Goal: Use online tool/utility: Utilize a website feature to perform a specific function

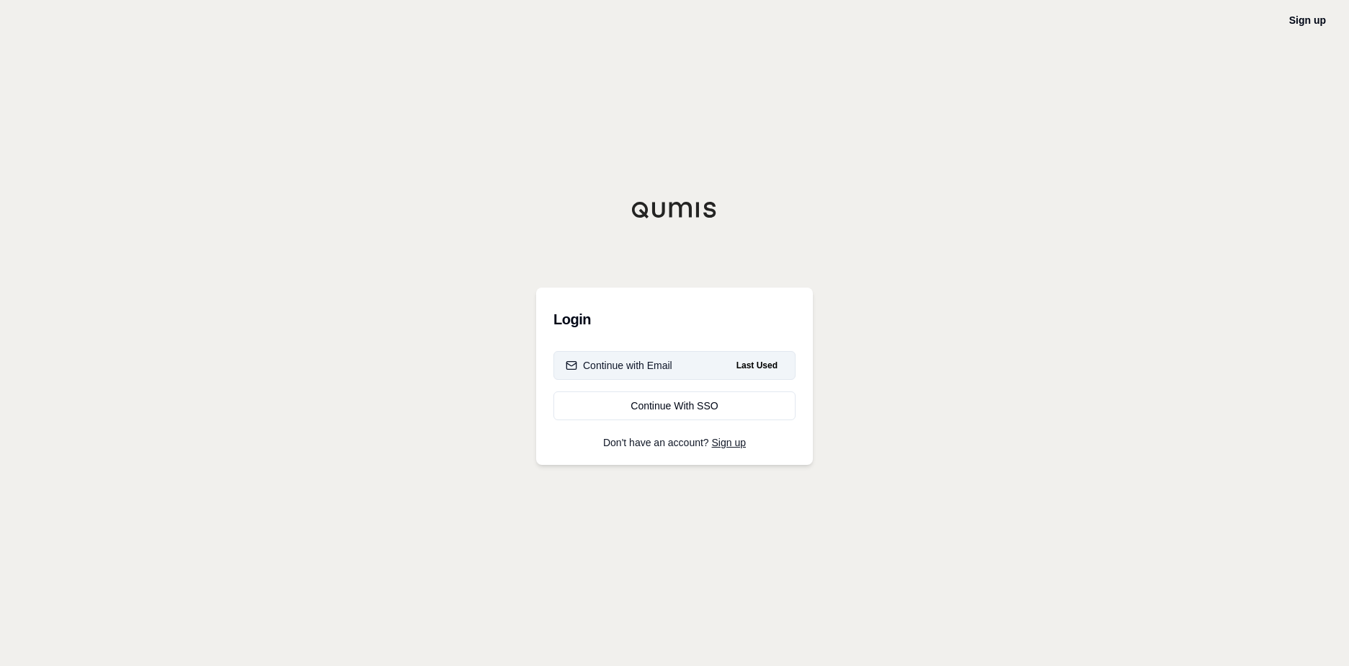
click at [631, 370] on div "Continue with Email" at bounding box center [619, 365] width 107 height 14
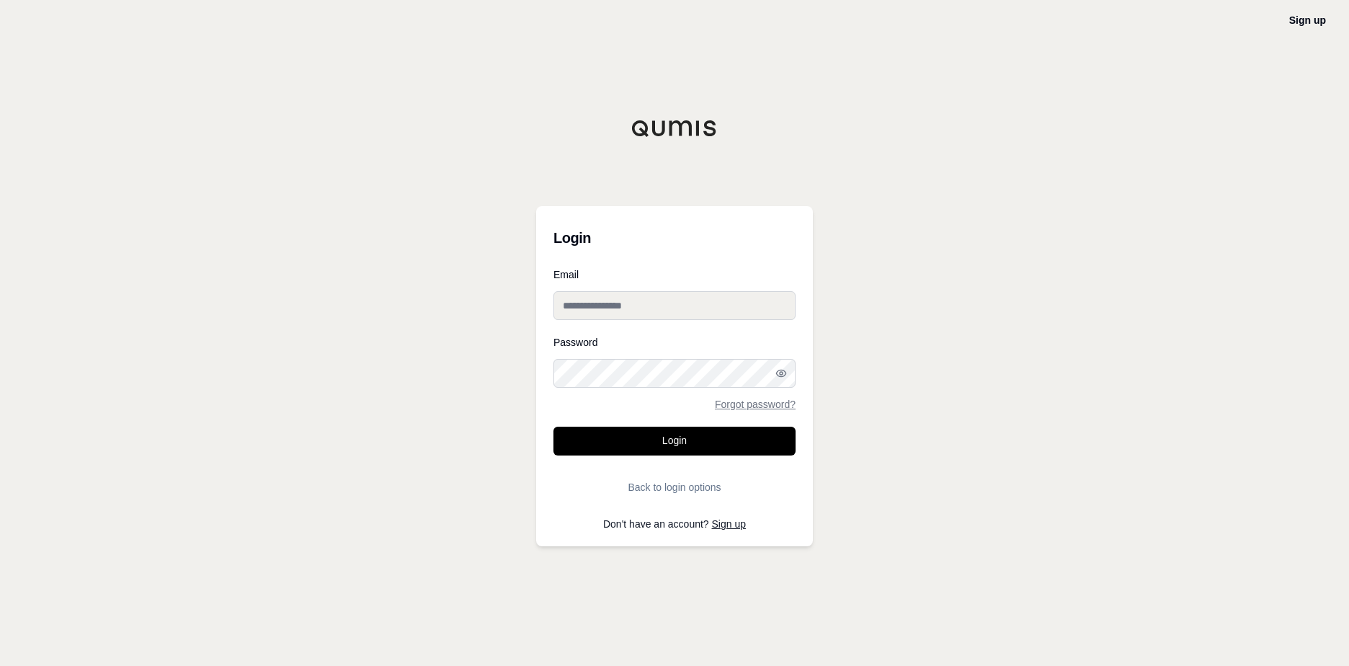
type input "**********"
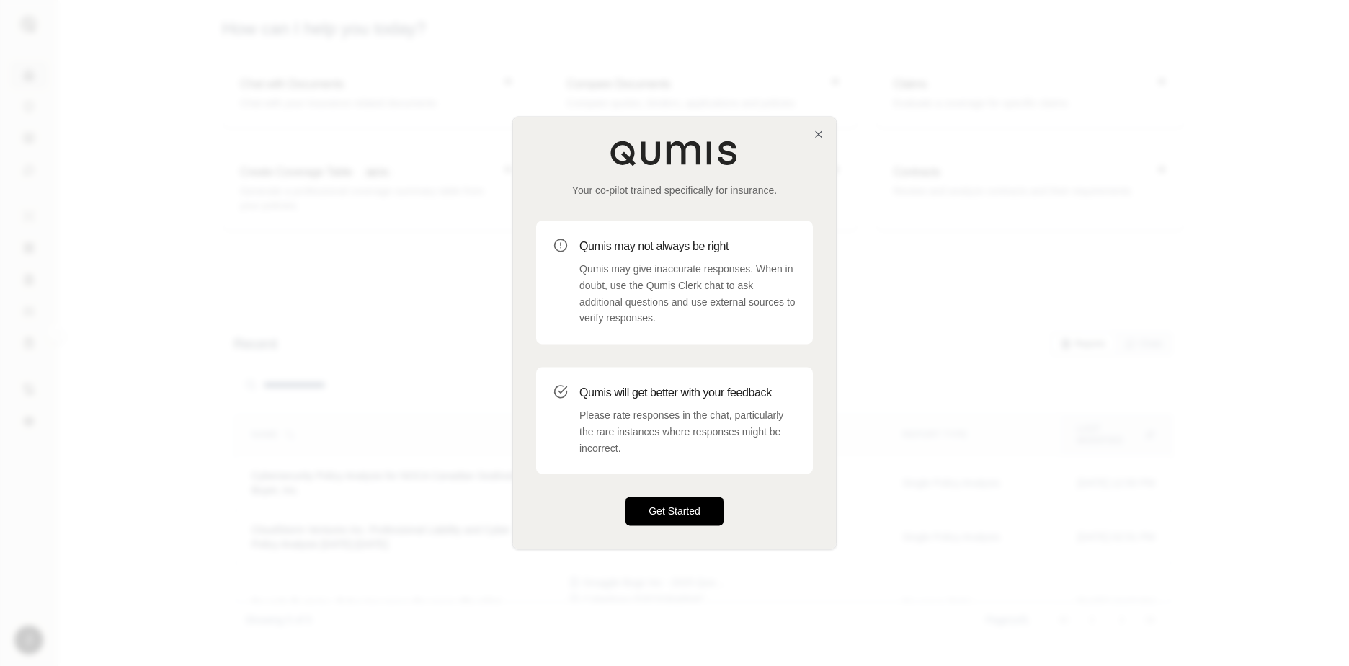
click at [675, 514] on button "Get Started" at bounding box center [675, 511] width 98 height 29
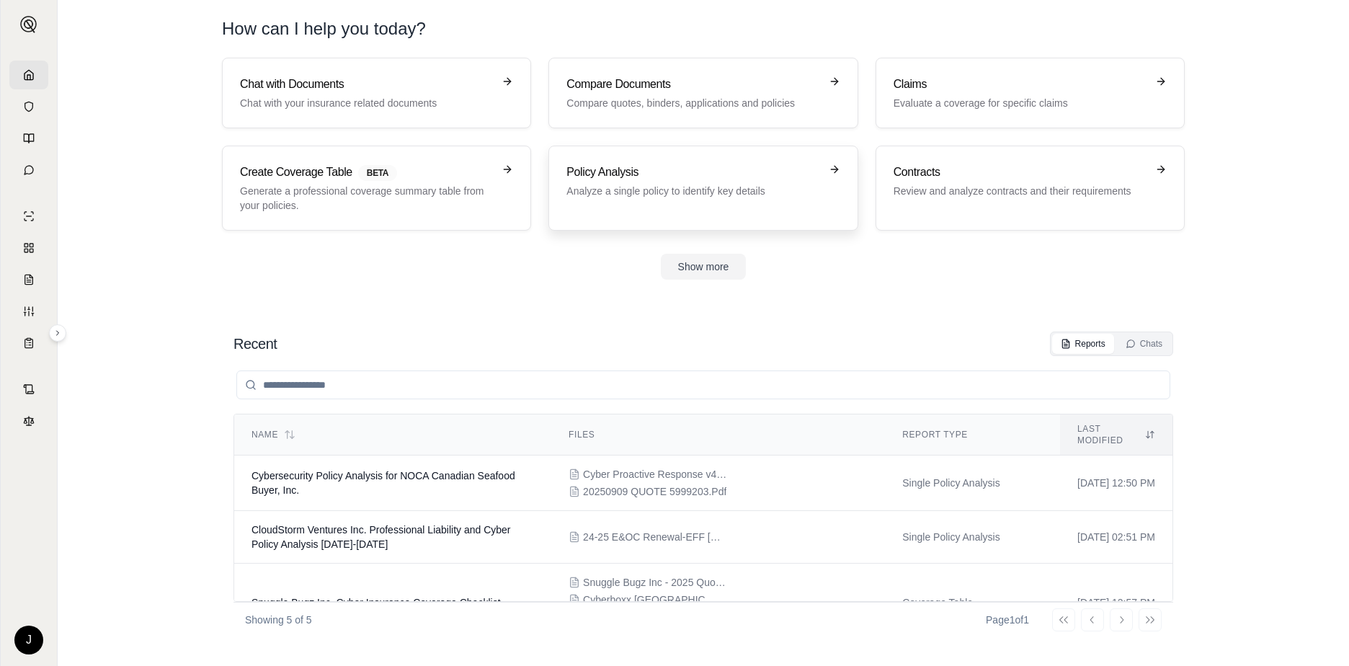
click at [600, 172] on h3 "Policy Analysis" at bounding box center [692, 172] width 253 height 17
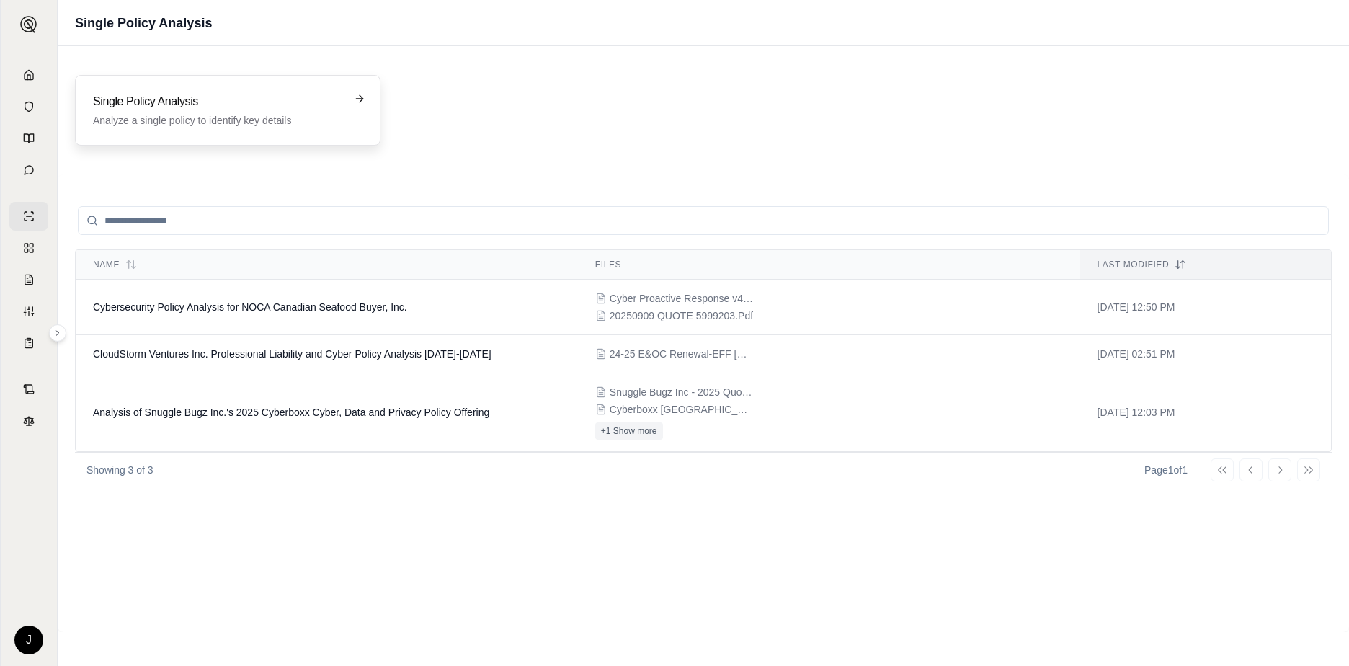
click at [217, 121] on p "Analyze a single policy to identify key details" at bounding box center [217, 120] width 249 height 14
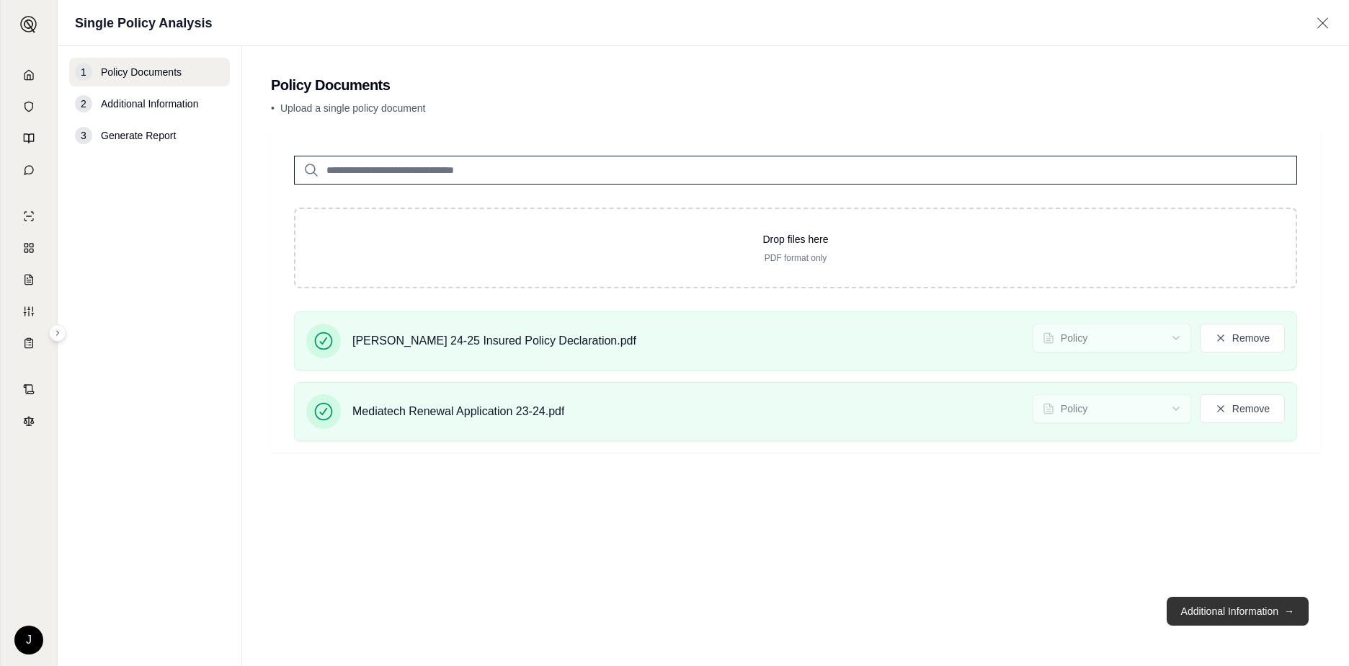
click at [1241, 612] on button "Additional Information →" at bounding box center [1238, 611] width 142 height 29
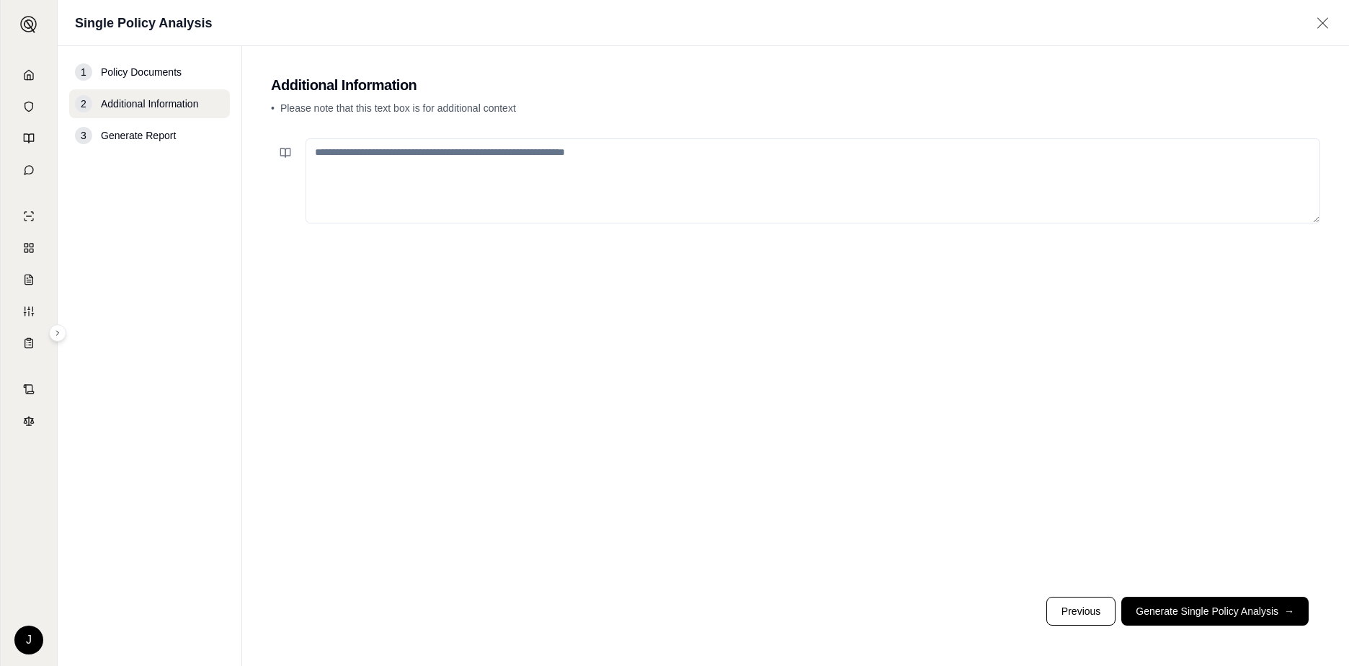
click at [346, 156] on textarea at bounding box center [813, 180] width 1015 height 85
type textarea "*"
paste textarea "**********"
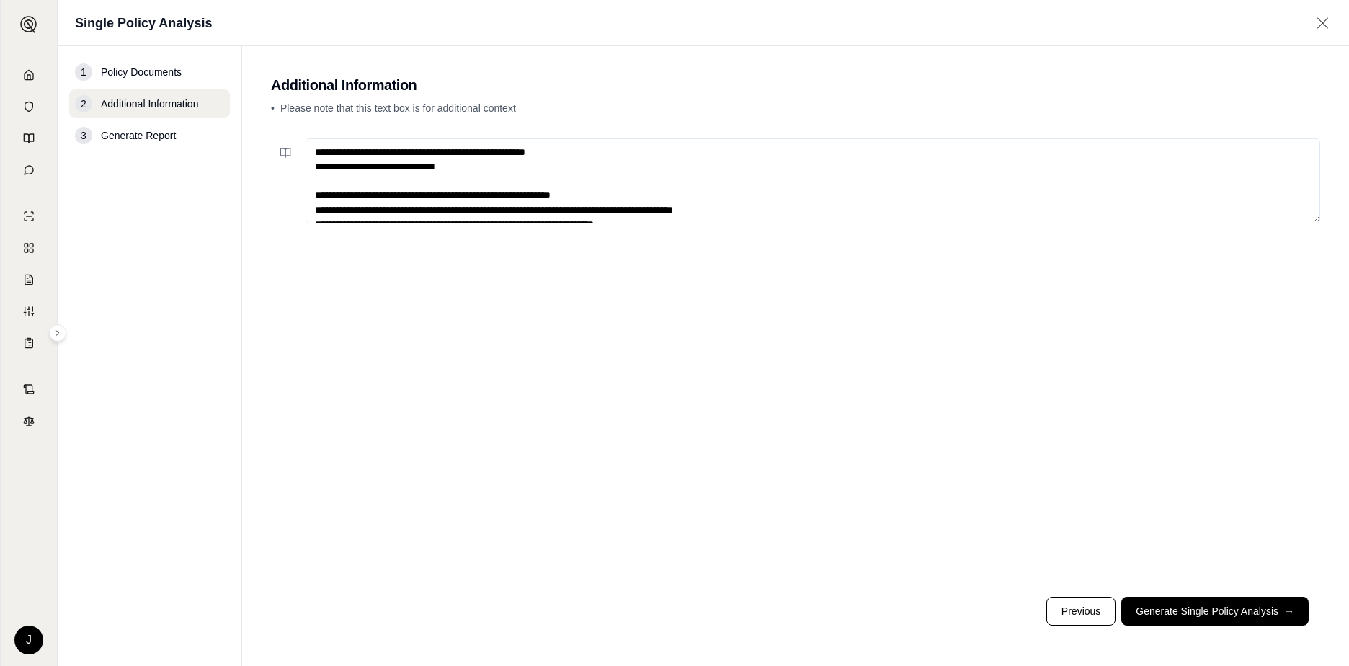
click at [585, 151] on textarea "**********" at bounding box center [813, 180] width 1015 height 85
click at [322, 167] on textarea "**********" at bounding box center [813, 180] width 1015 height 85
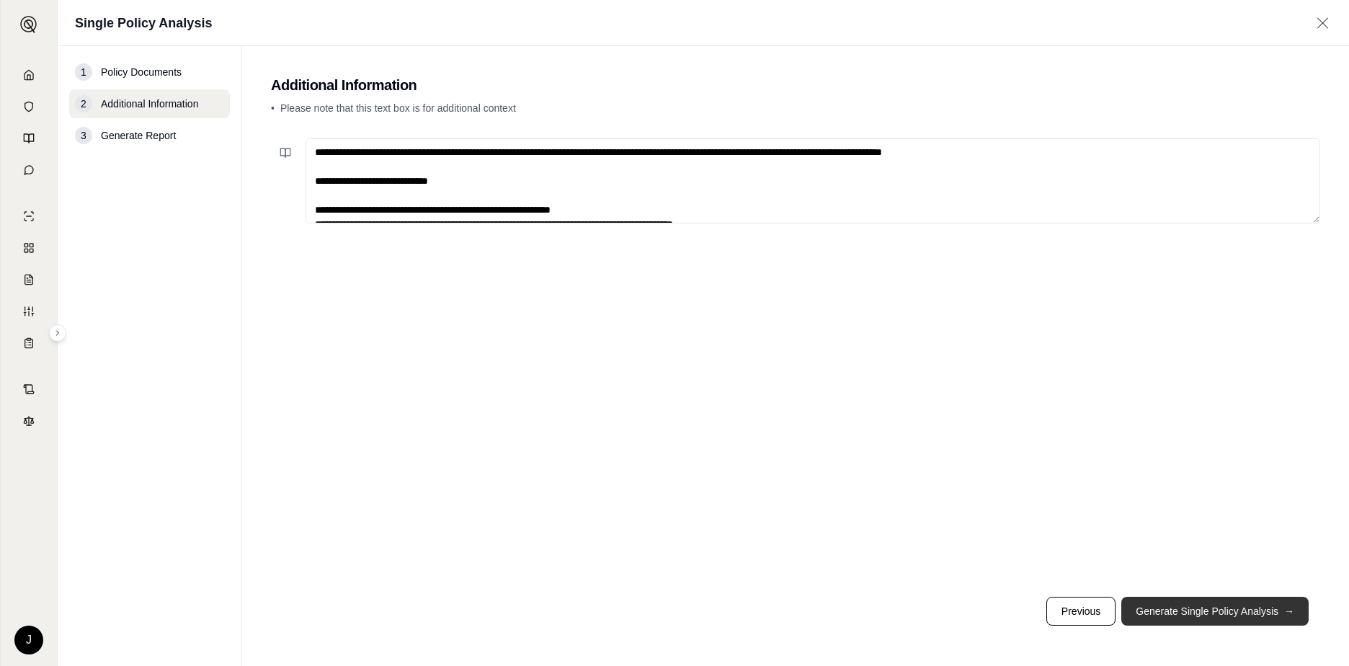
type textarea "**********"
click at [1165, 611] on button "Generate Single Policy Analysis →" at bounding box center [1214, 611] width 187 height 29
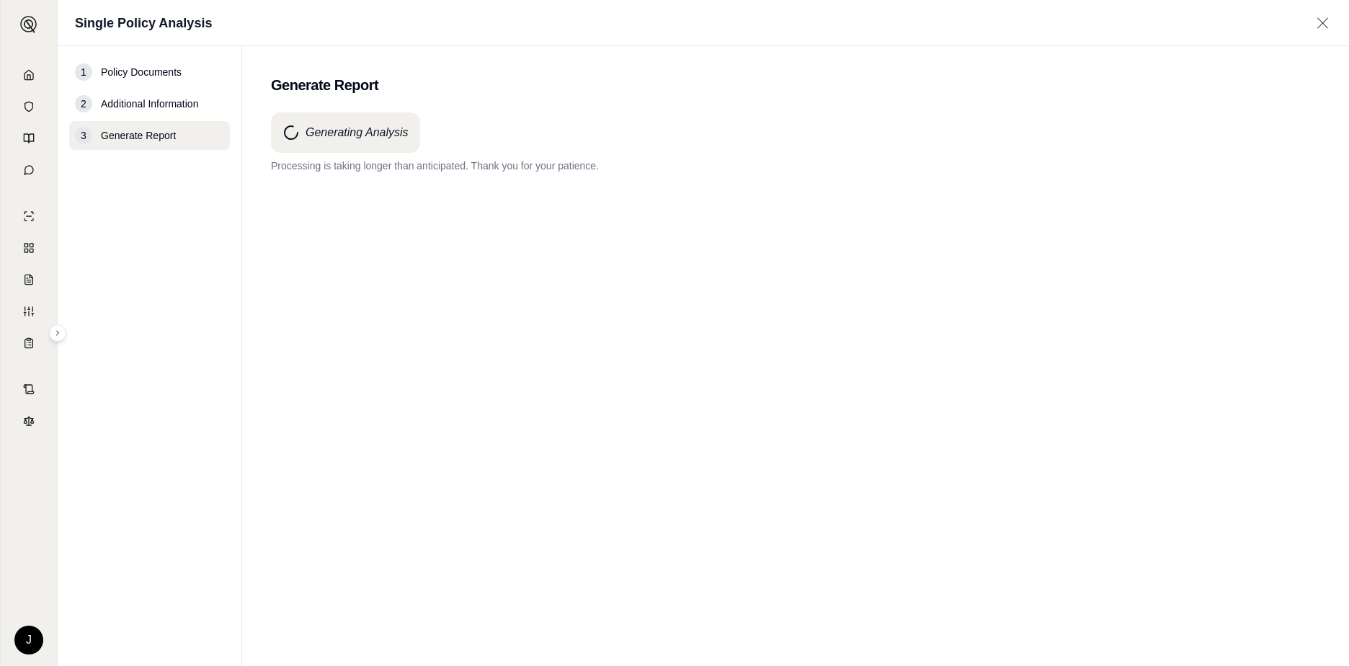
click at [419, 314] on div "Generating Analysis Processing is taking longer than anticipated. Thank you for…" at bounding box center [795, 363] width 1049 height 502
click at [378, 252] on div "Generating Analysis Processing is taking longer than anticipated. Thank you for…" at bounding box center [795, 363] width 1049 height 502
click at [346, 151] on div "Generating Analysis" at bounding box center [345, 132] width 149 height 40
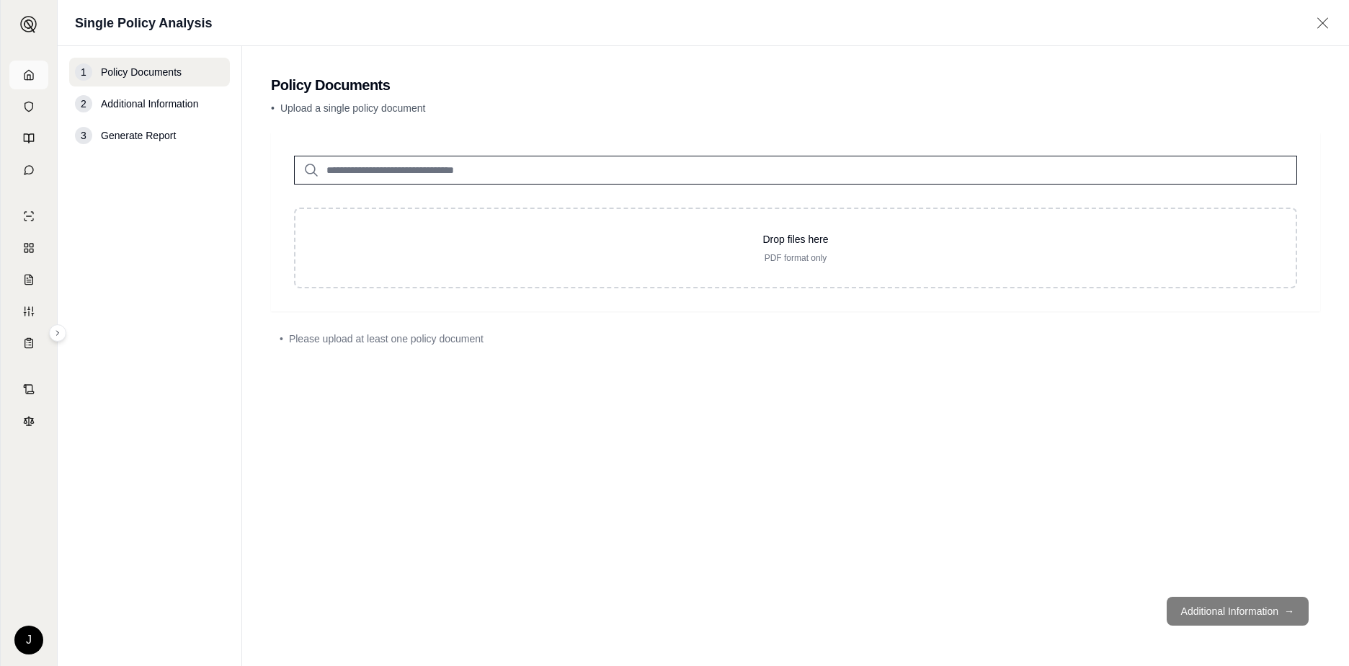
click at [19, 84] on link at bounding box center [28, 75] width 39 height 29
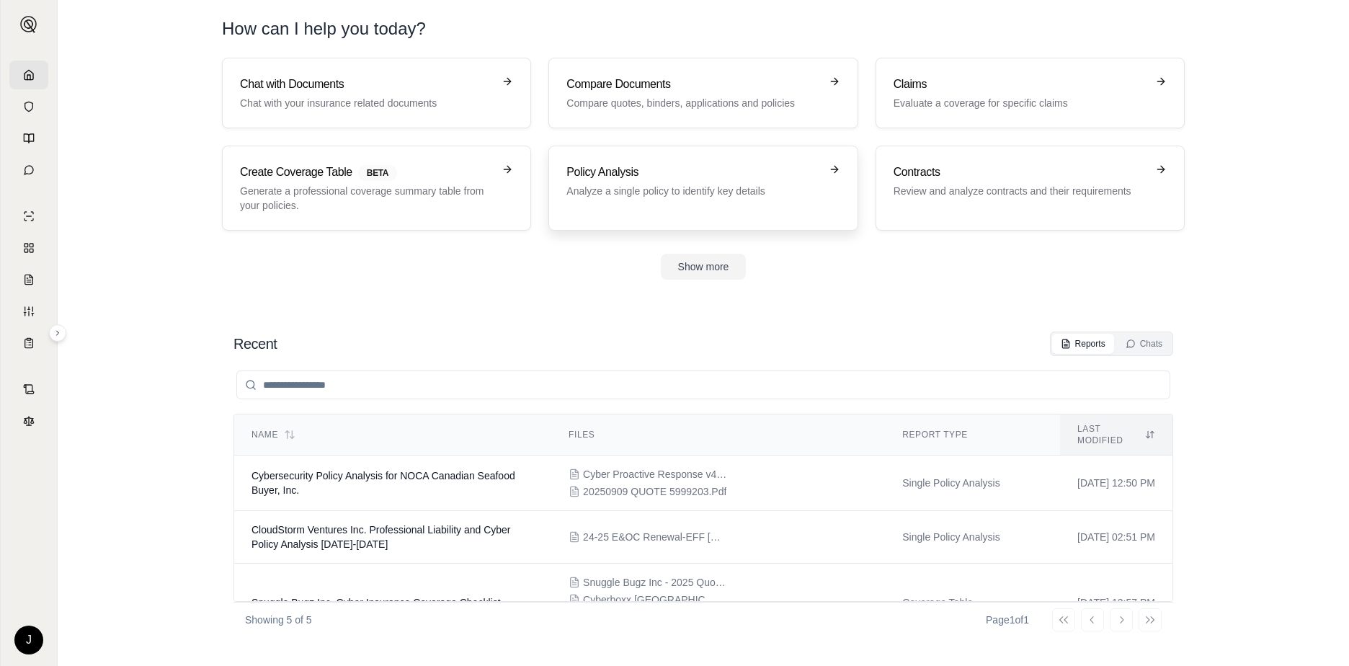
click at [671, 190] on p "Analyze a single policy to identify key details" at bounding box center [692, 191] width 253 height 14
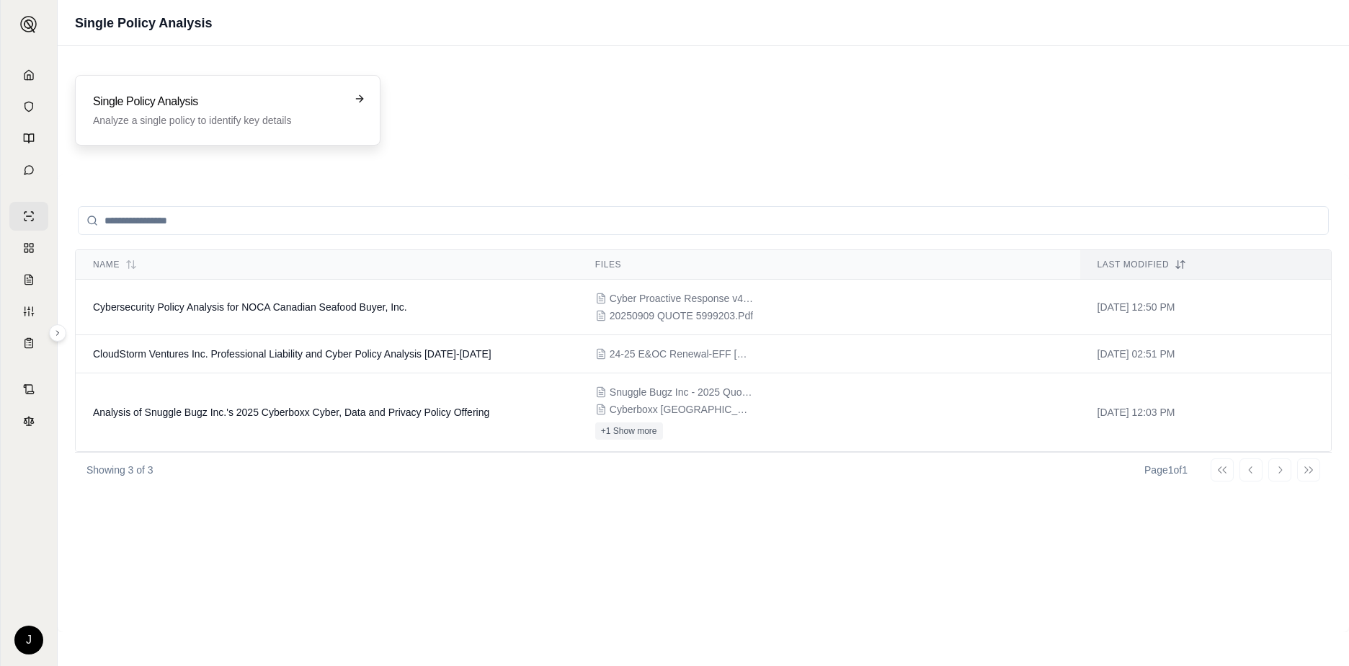
click at [189, 122] on p "Analyze a single policy to identify key details" at bounding box center [217, 120] width 249 height 14
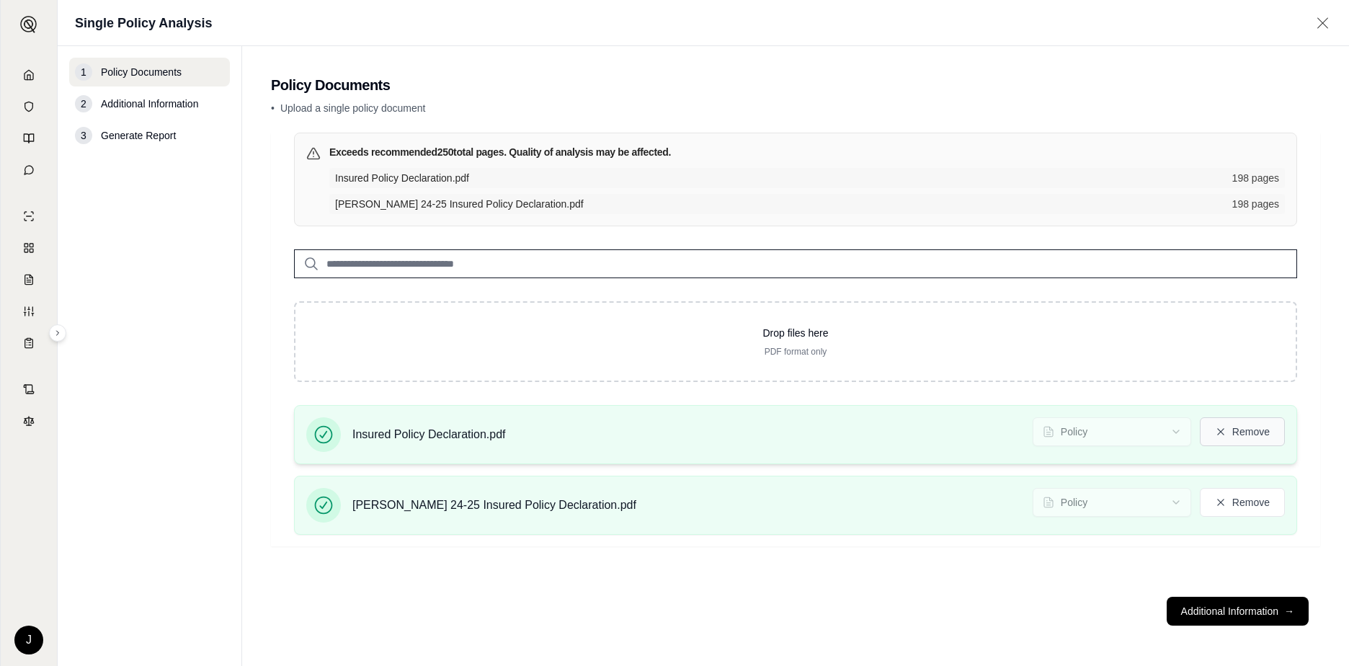
click at [1227, 430] on button "Remove" at bounding box center [1242, 431] width 85 height 29
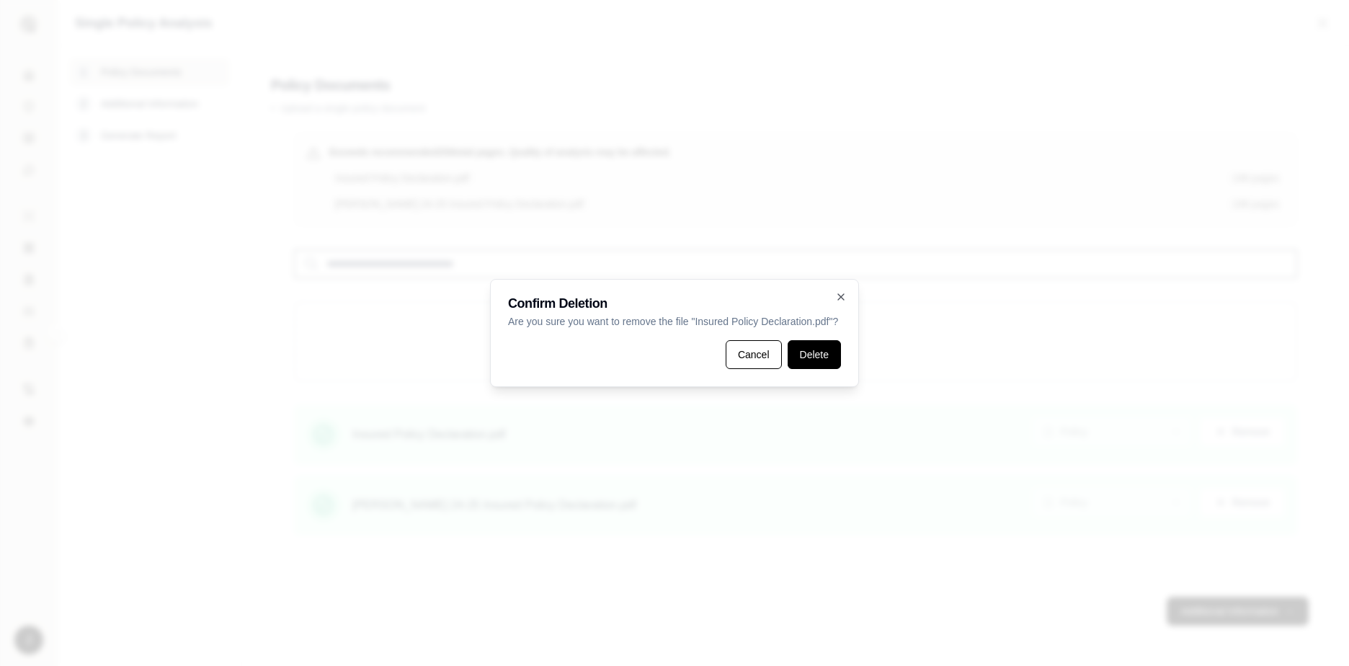
click at [827, 359] on button "Delete" at bounding box center [814, 354] width 53 height 29
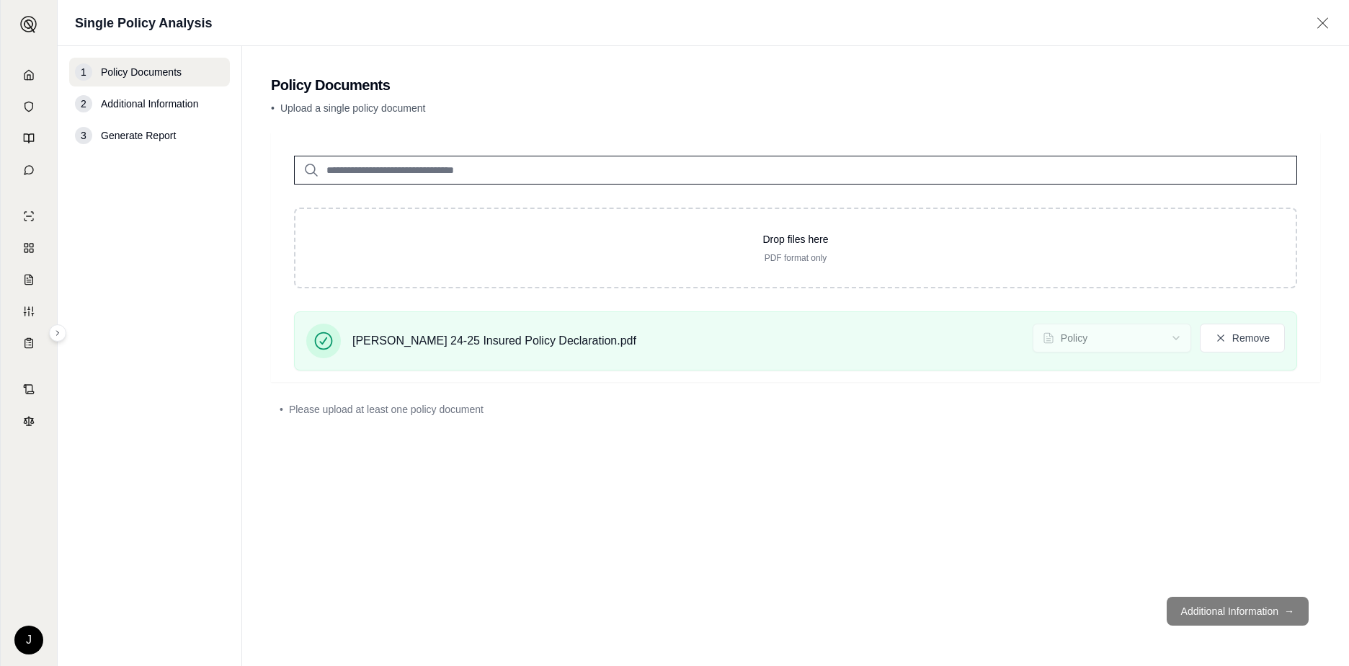
click at [1220, 613] on footer "Additional Information →" at bounding box center [795, 611] width 1049 height 52
click at [628, 375] on div "[PERSON_NAME] 24-25 Insured Policy Declaration.pdf Policy Remove" at bounding box center [795, 346] width 1049 height 71
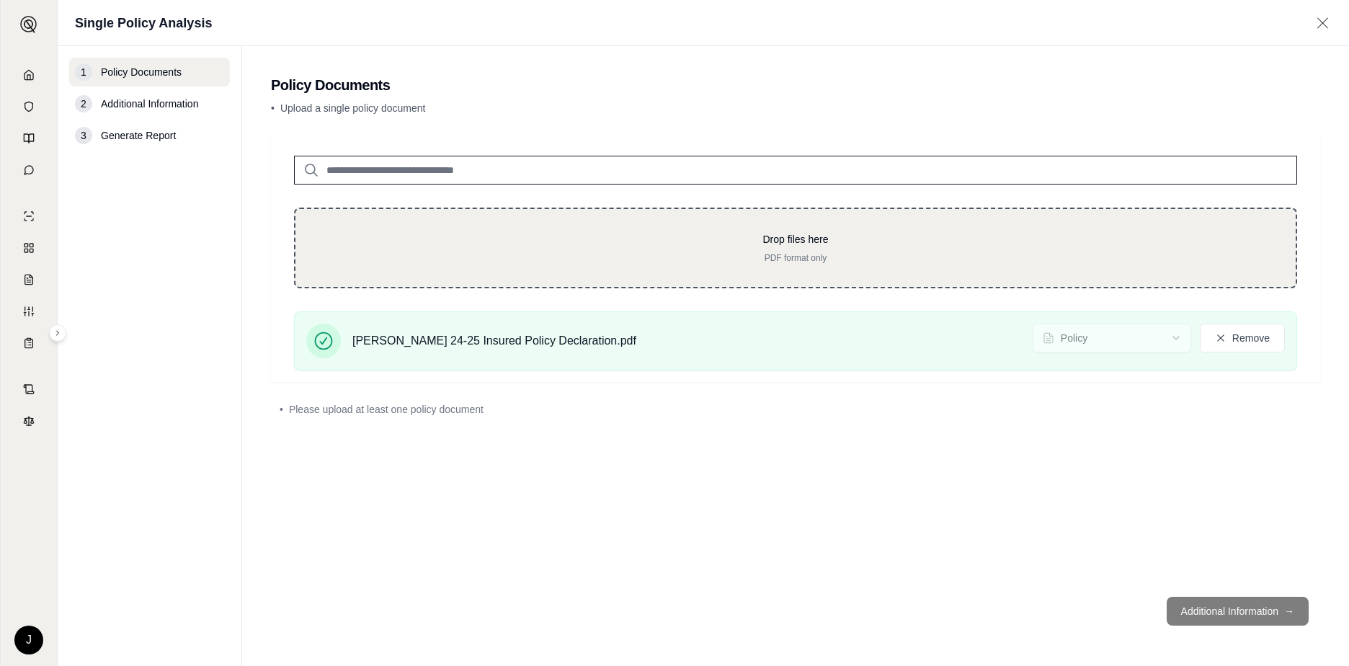
click at [537, 247] on div "Drop files here PDF format only" at bounding box center [796, 248] width 954 height 32
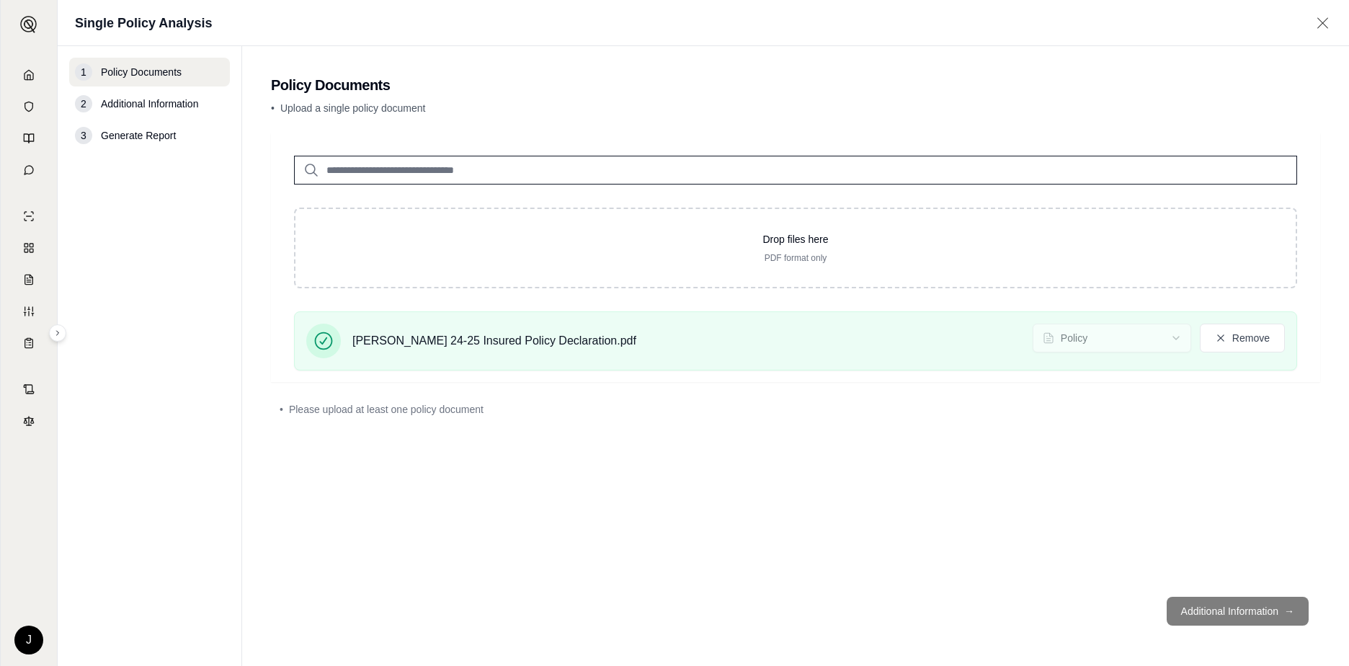
click at [1248, 619] on footer "Additional Information →" at bounding box center [795, 611] width 1049 height 52
click at [1248, 618] on footer "Additional Information →" at bounding box center [795, 611] width 1049 height 52
click at [1247, 337] on button "Remove" at bounding box center [1242, 338] width 85 height 29
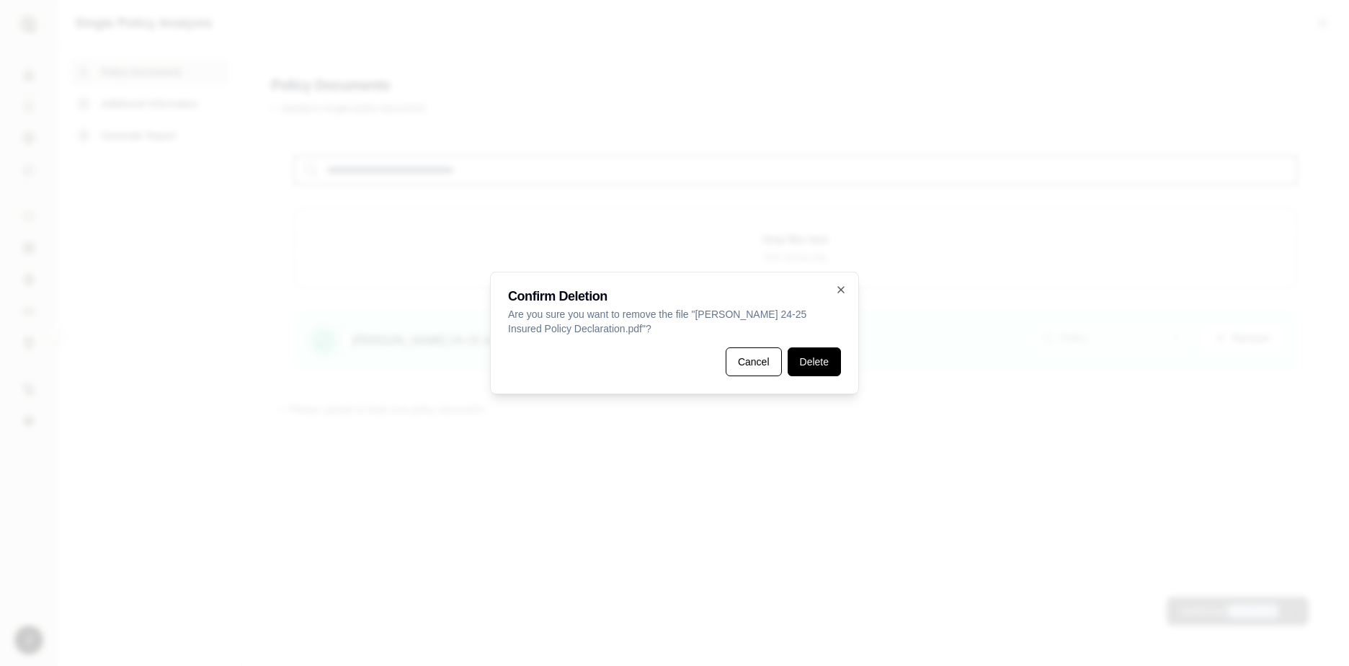
click at [806, 358] on button "Delete" at bounding box center [814, 361] width 53 height 29
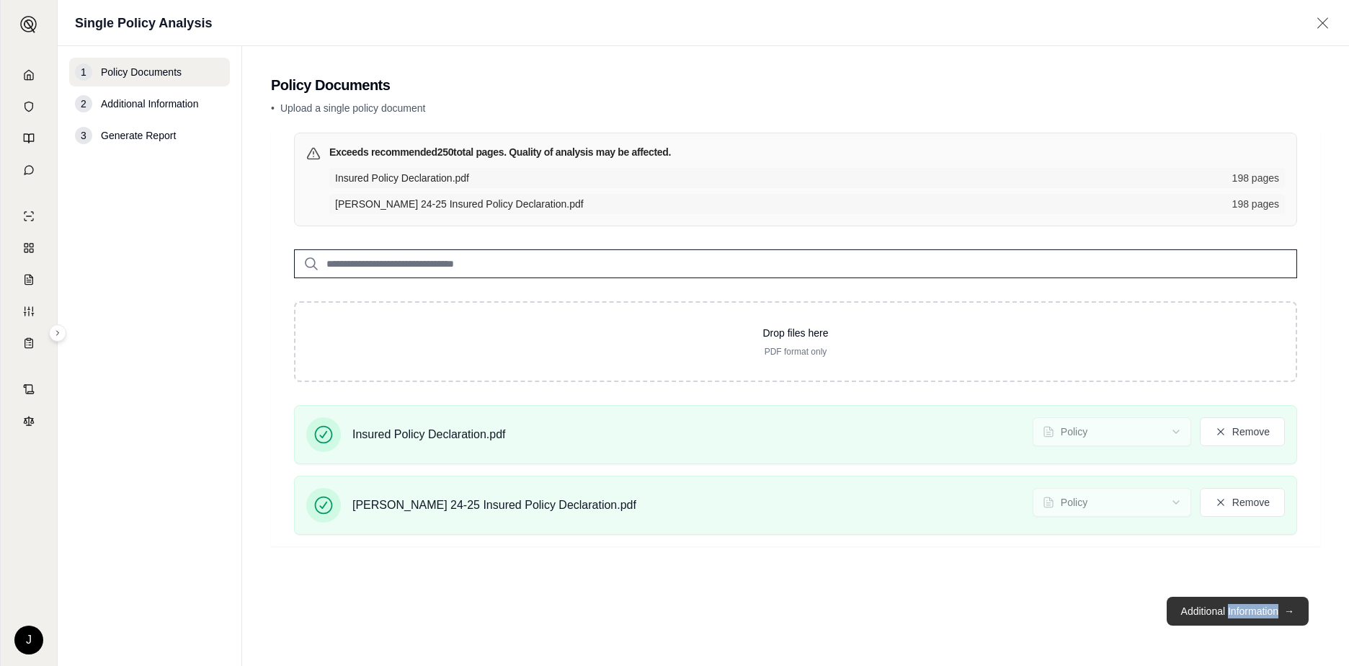
click at [1198, 617] on button "Additional Information →" at bounding box center [1238, 611] width 142 height 29
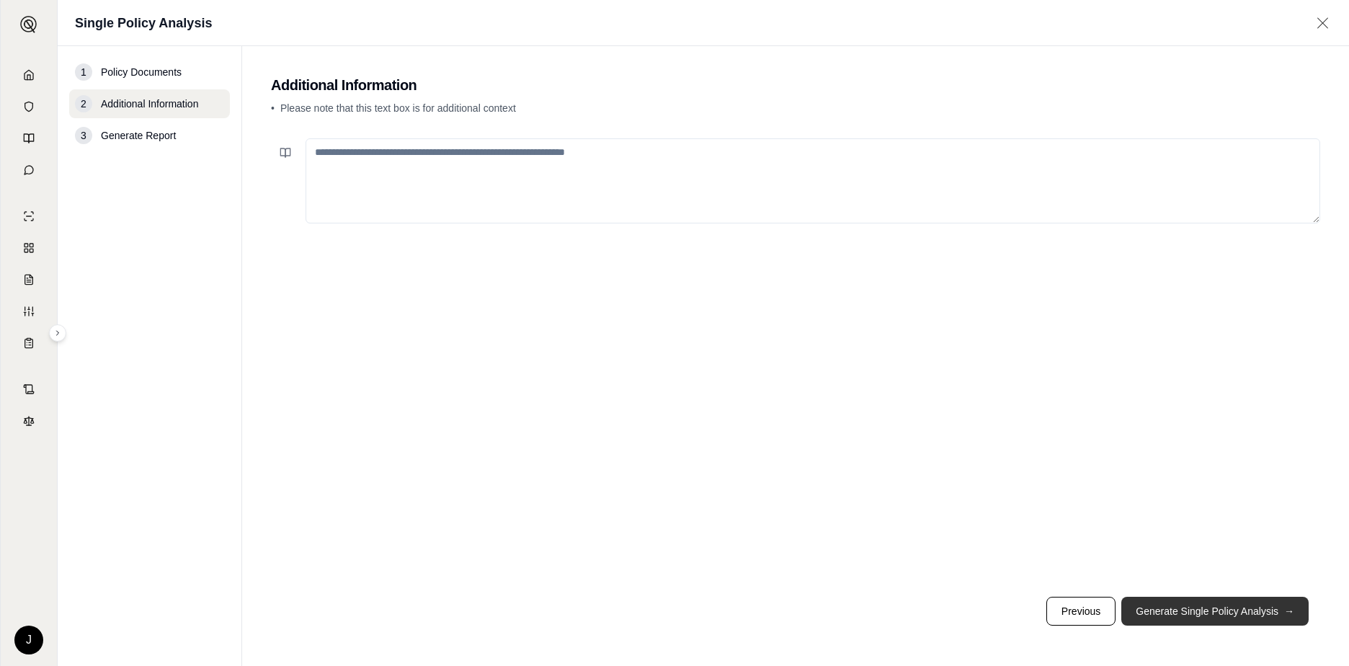
click at [1196, 616] on button "Generate Single Policy Analysis →" at bounding box center [1214, 611] width 187 height 29
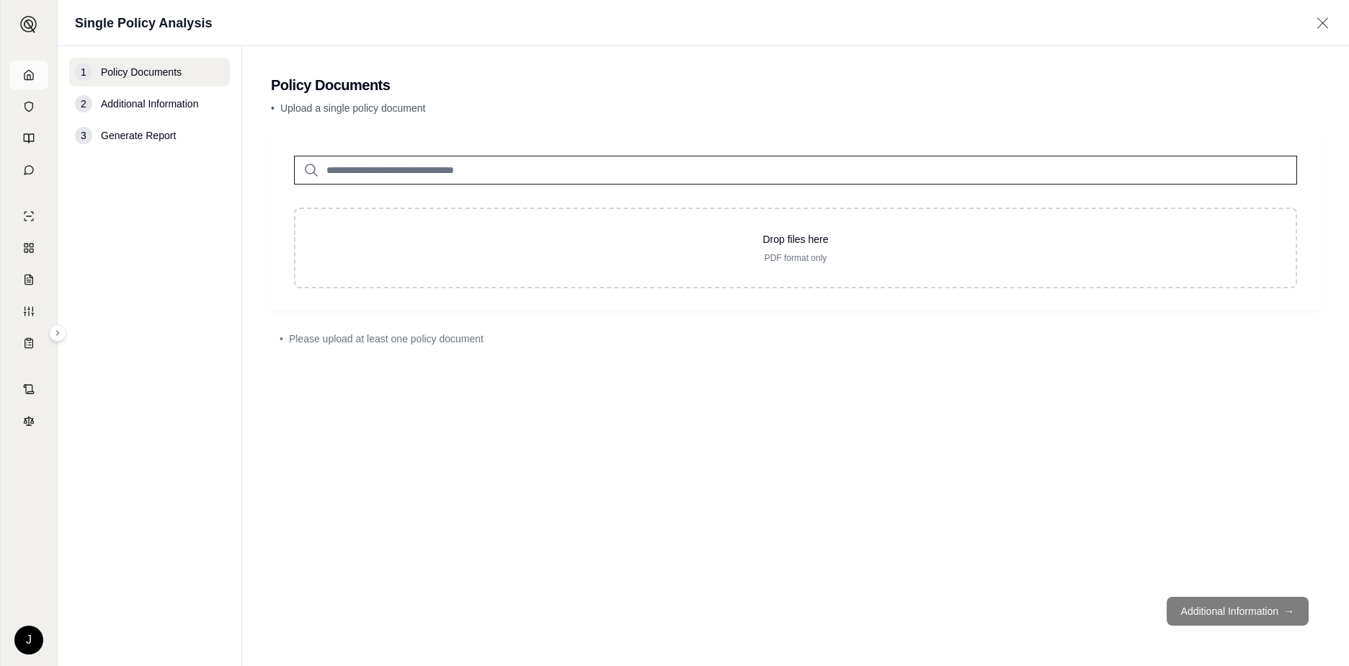
click at [30, 73] on icon at bounding box center [29, 75] width 12 height 12
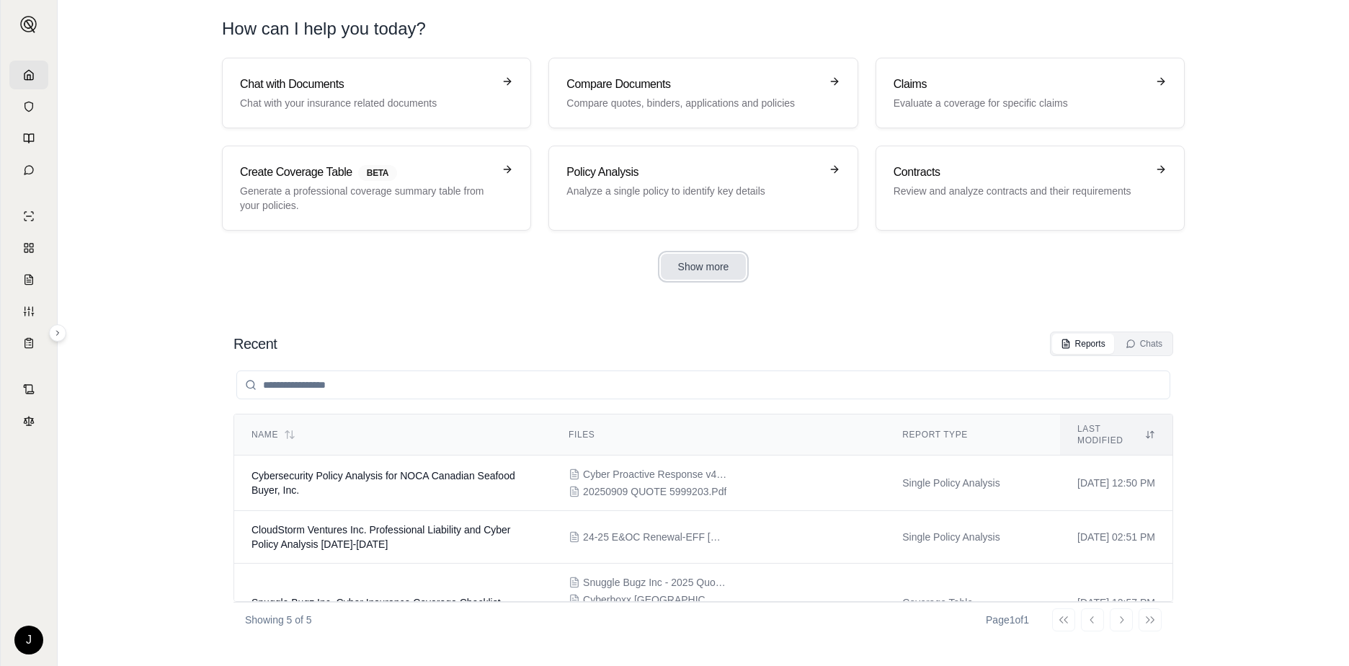
click at [715, 272] on button "Show more" at bounding box center [704, 267] width 86 height 26
click at [670, 172] on h3 "Policy Analysis" at bounding box center [692, 172] width 253 height 17
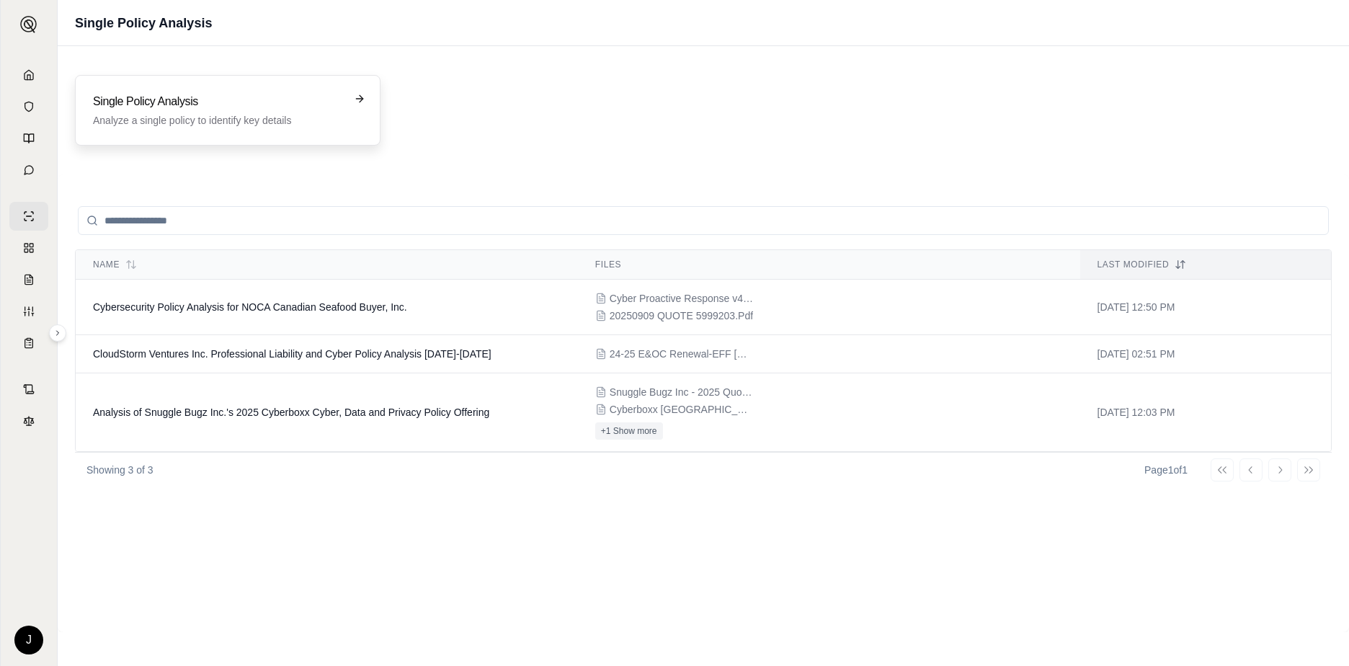
click at [155, 105] on h3 "Single Policy Analysis" at bounding box center [217, 101] width 249 height 17
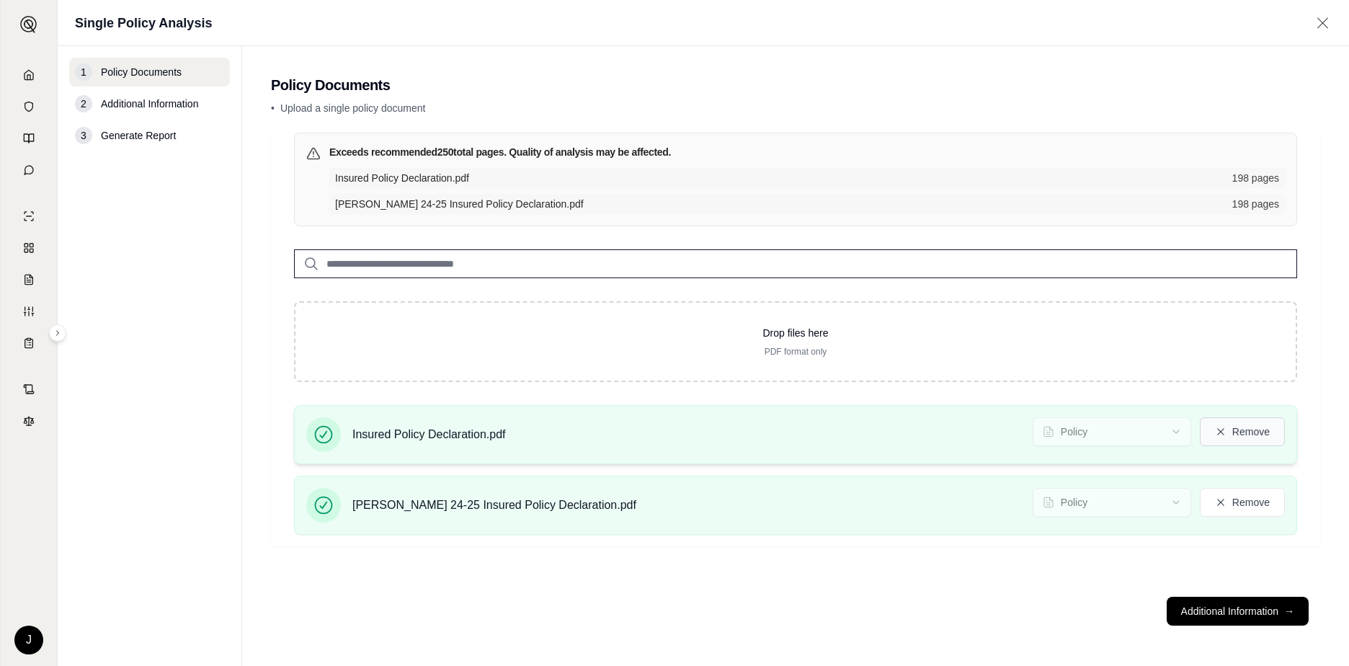
click at [1245, 437] on button "Remove" at bounding box center [1242, 431] width 85 height 29
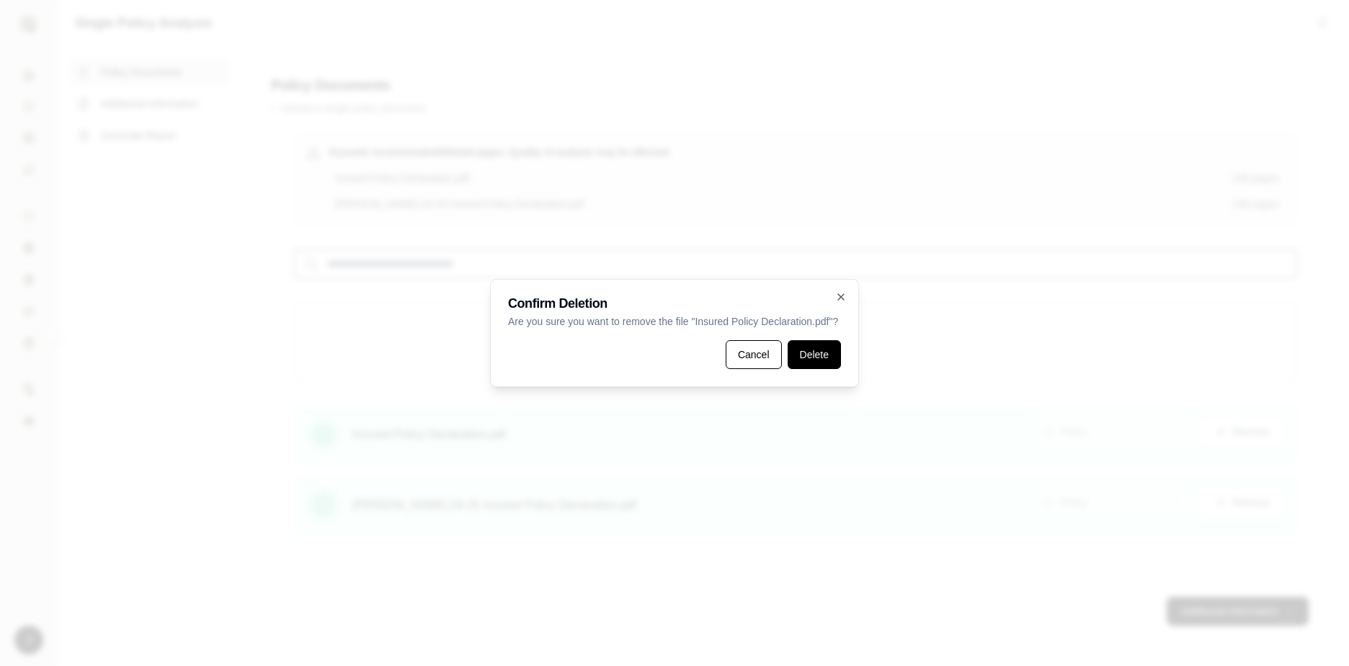
click at [829, 356] on button "Delete" at bounding box center [814, 354] width 53 height 29
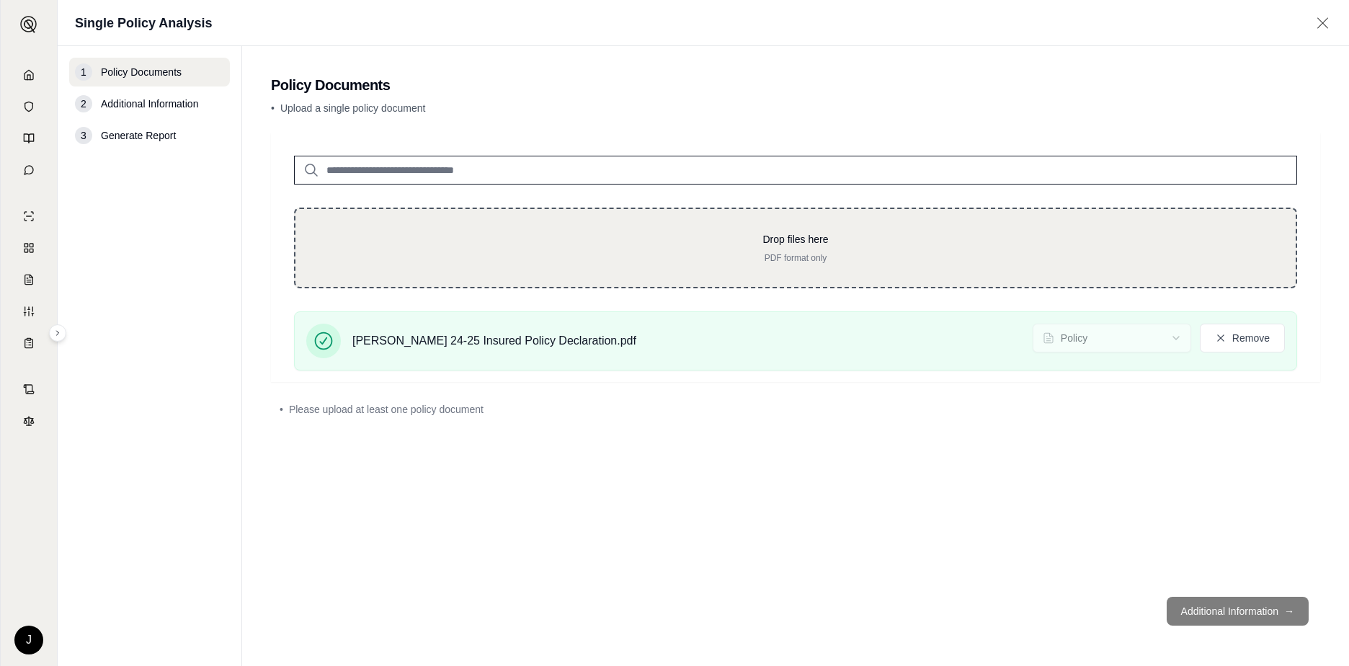
drag, startPoint x: 920, startPoint y: 436, endPoint x: 466, endPoint y: 269, distance: 483.1
click at [915, 436] on div "Drop files here PDF format only [PERSON_NAME] 24-25 Insured Policy Declaration.…" at bounding box center [795, 359] width 1049 height 453
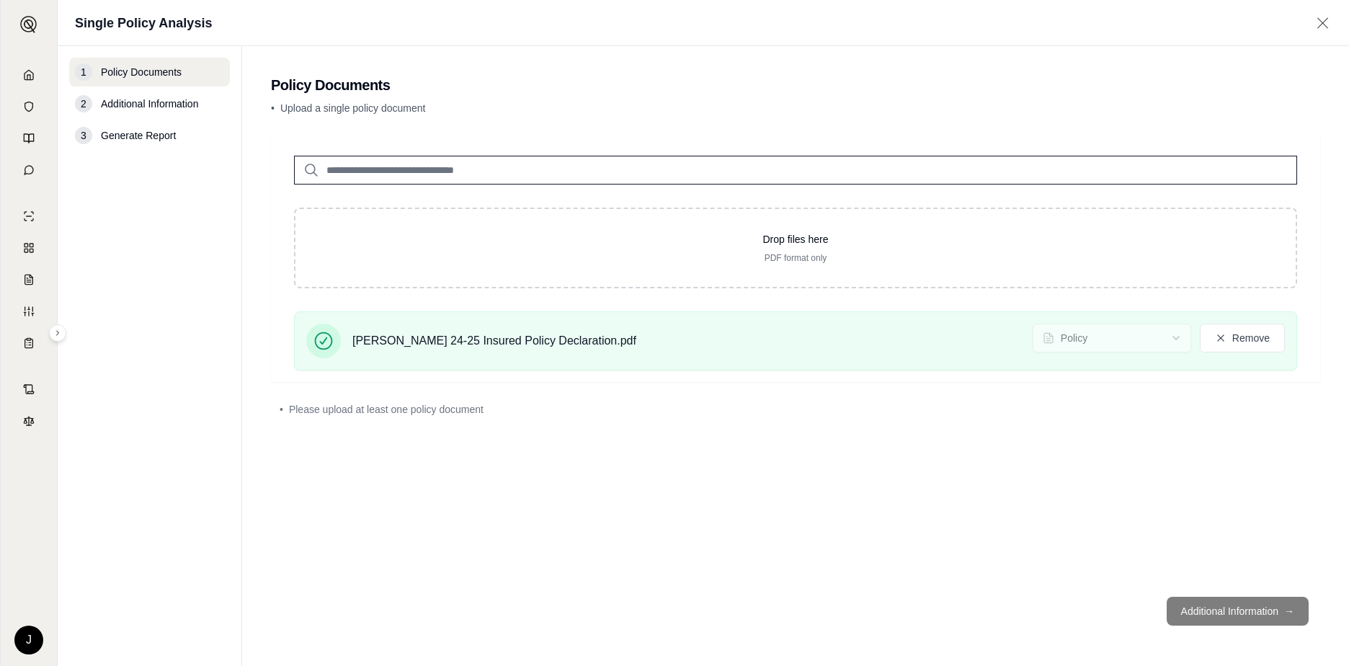
click at [360, 196] on div "Drop files here PDF format only [PERSON_NAME] 24-25 Insured Policy Declaration.…" at bounding box center [795, 257] width 1049 height 249
click at [392, 172] on input "search" at bounding box center [795, 170] width 1003 height 29
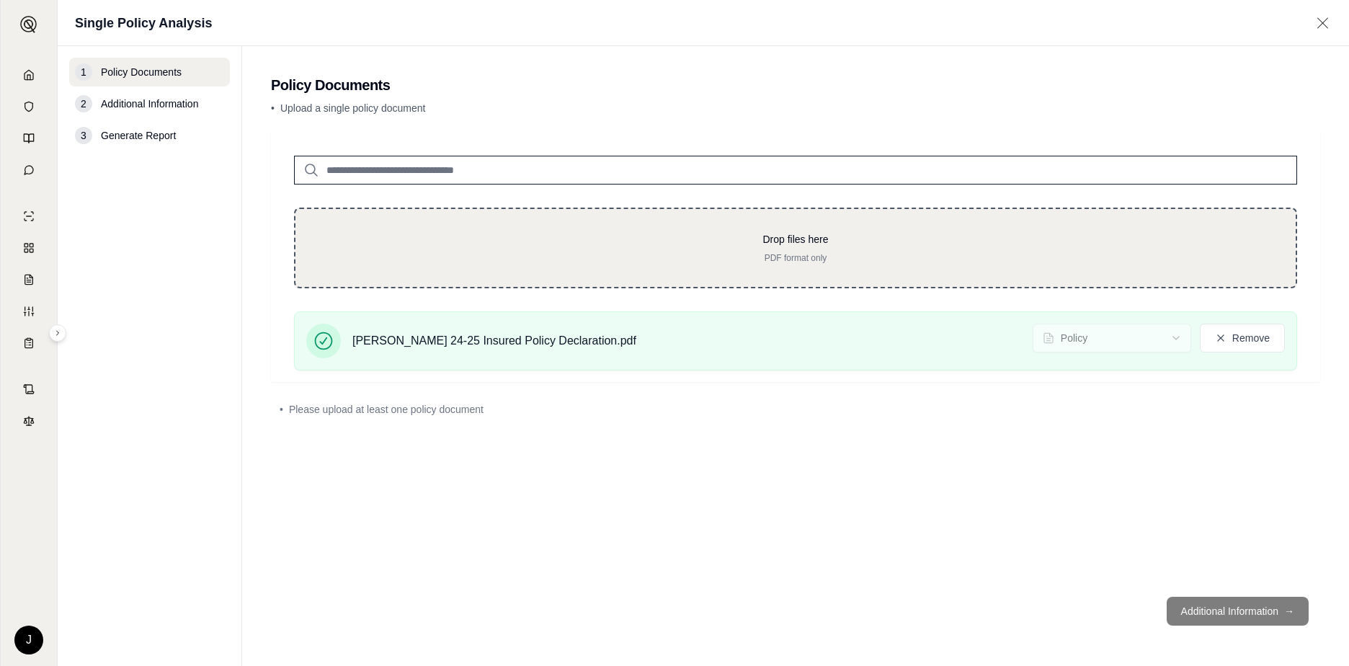
click at [424, 231] on div "Drop files here PDF format only" at bounding box center [795, 248] width 1003 height 81
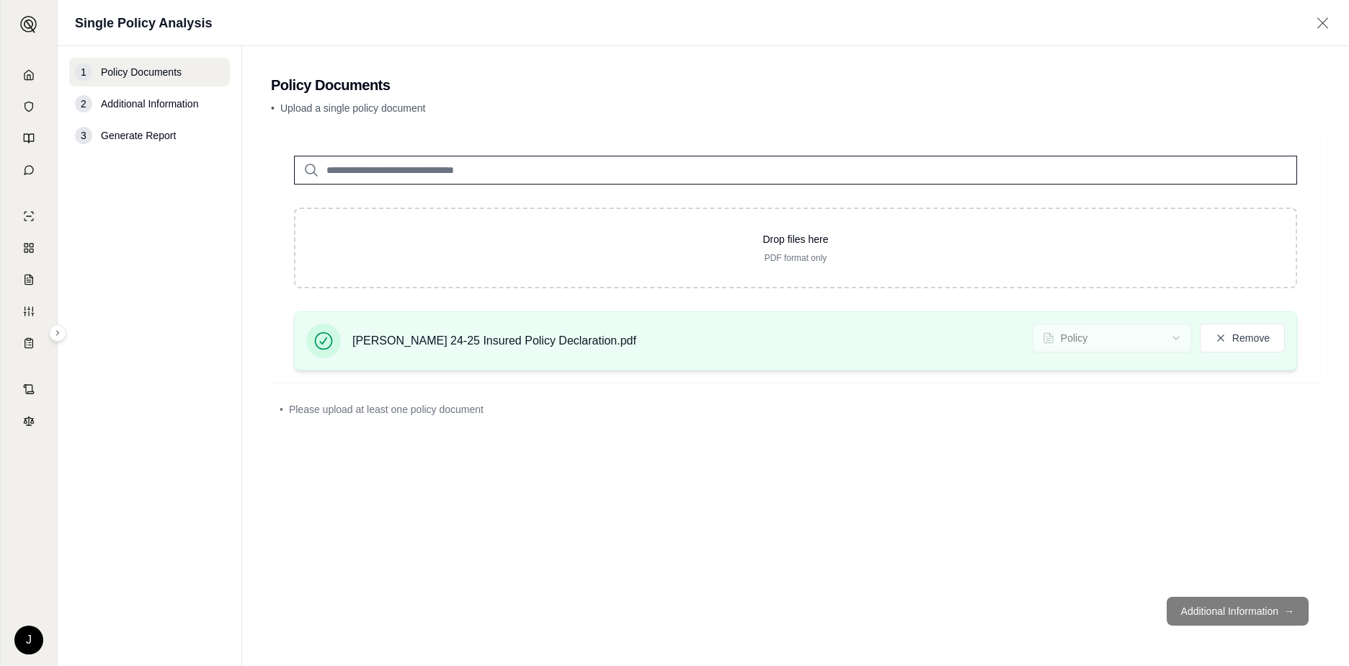
click at [615, 339] on div "[PERSON_NAME] 24-25 Insured Policy Declaration.pdf Policy Remove" at bounding box center [795, 341] width 979 height 35
click at [1234, 339] on button "Remove" at bounding box center [1242, 338] width 85 height 29
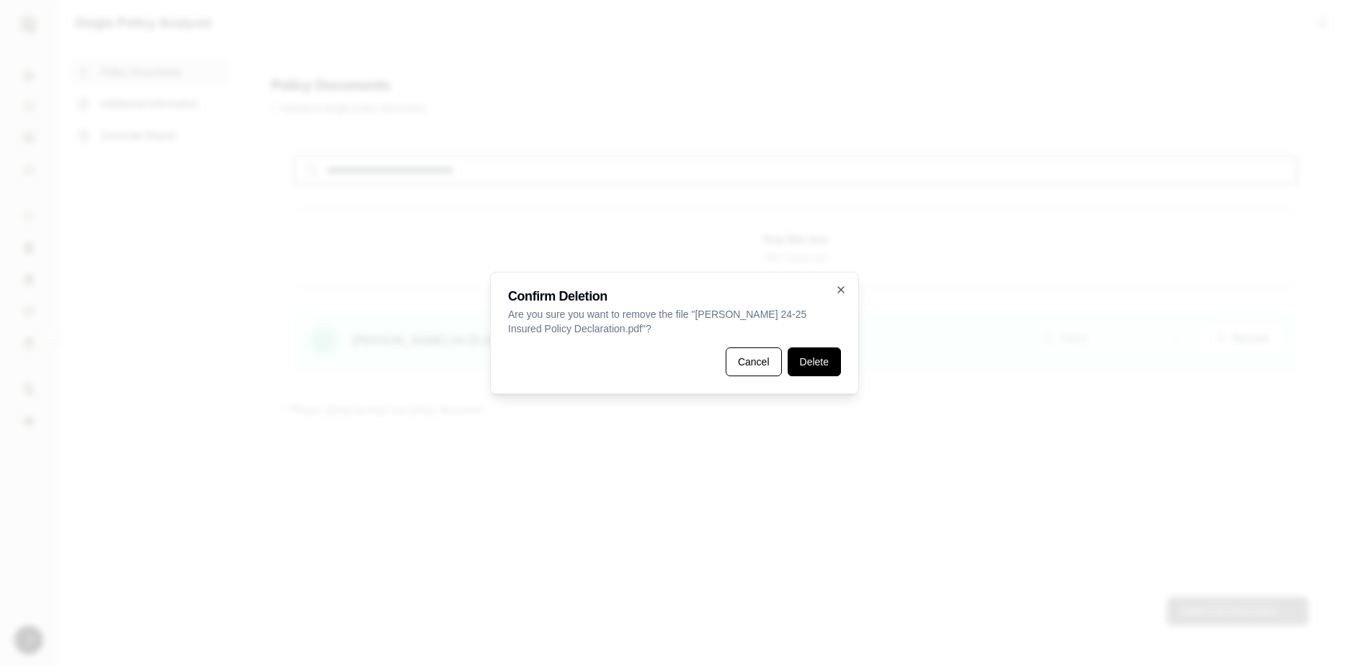
click at [807, 363] on button "Delete" at bounding box center [814, 361] width 53 height 29
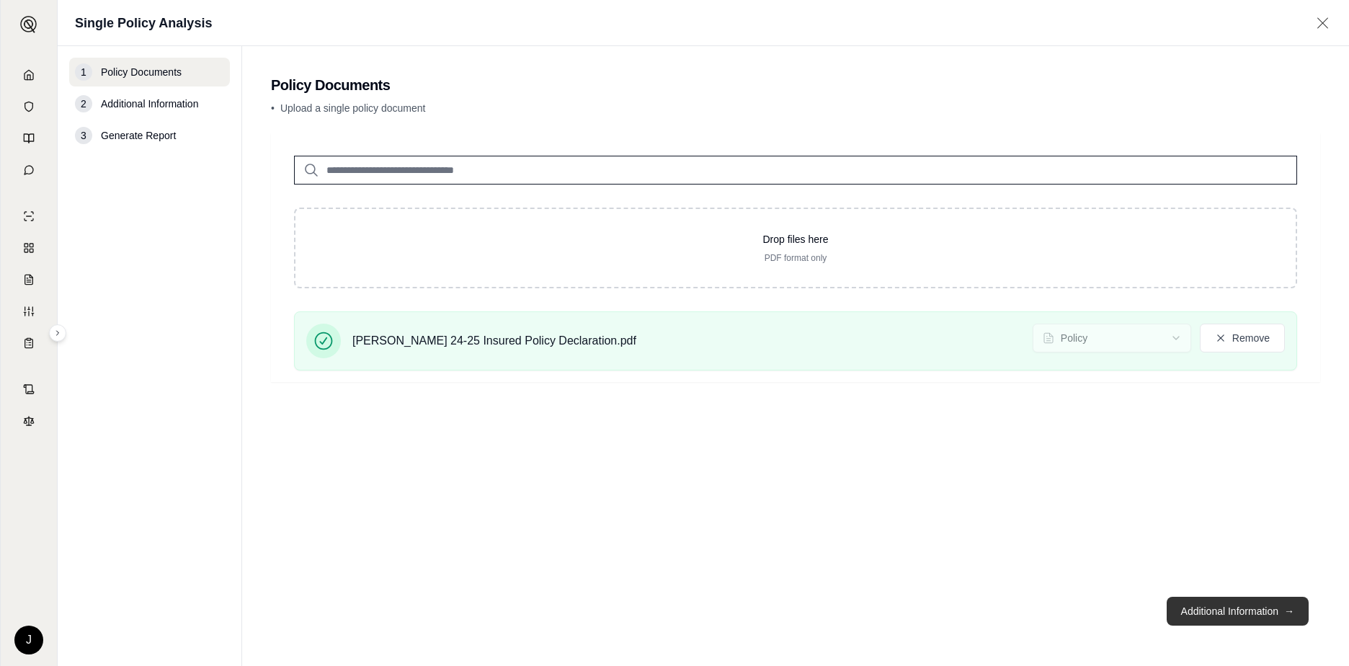
click at [1233, 610] on button "Additional Information →" at bounding box center [1238, 611] width 142 height 29
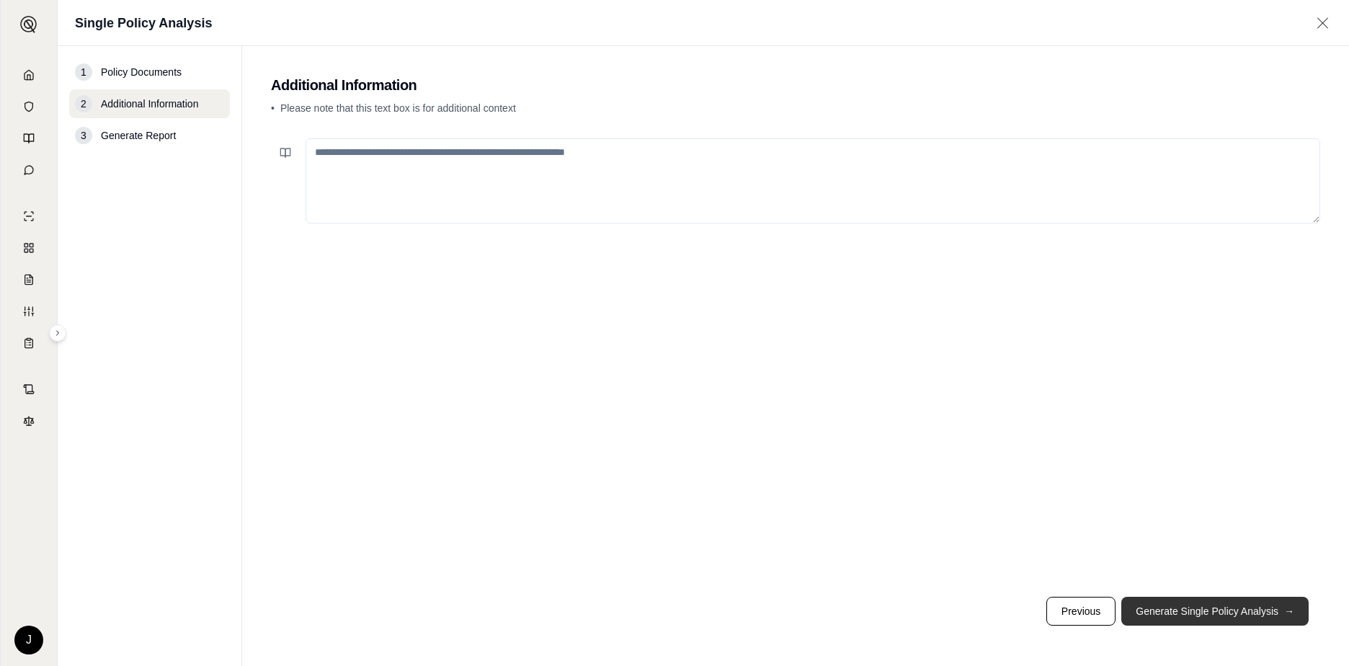
click at [1232, 611] on button "Generate Single Policy Analysis →" at bounding box center [1214, 611] width 187 height 29
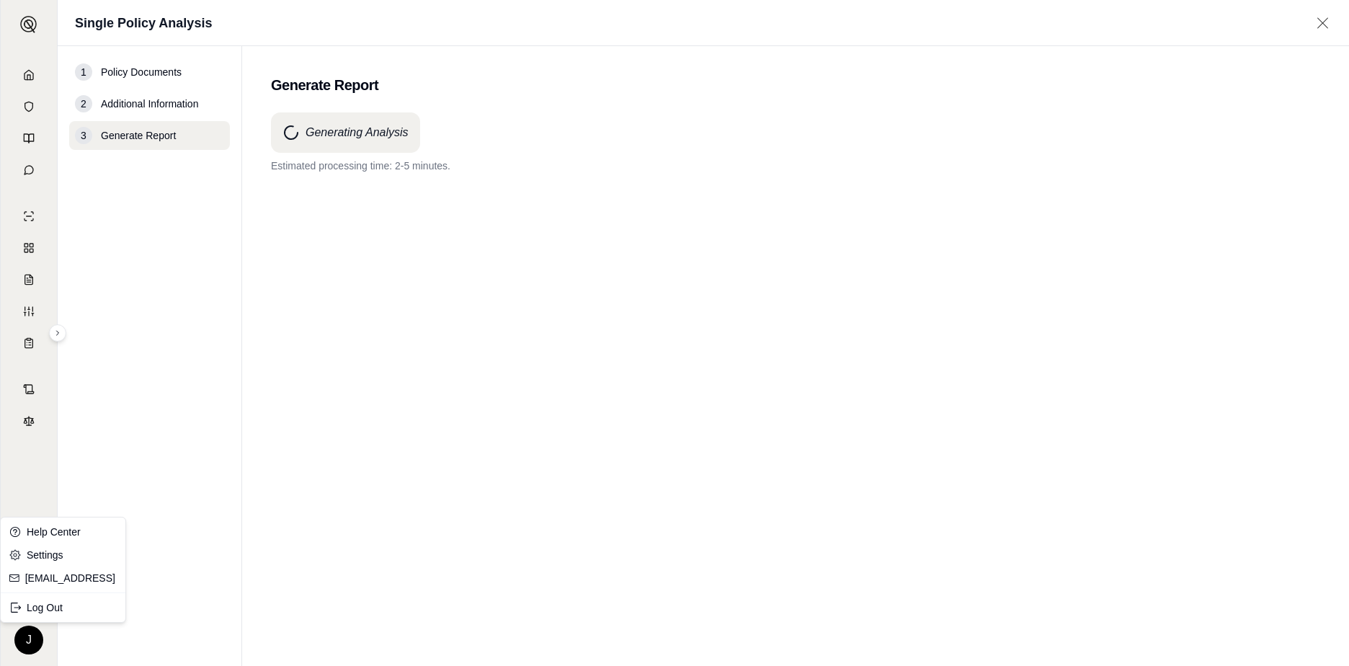
click at [30, 633] on html "J Single Policy Analysis 1 Policy Documents 2 Additional Information 3 Generate…" at bounding box center [674, 333] width 1349 height 666
click at [39, 578] on link "[EMAIL_ADDRESS]" at bounding box center [71, 578] width 92 height 14
click at [28, 76] on icon at bounding box center [29, 75] width 12 height 12
